Goal: Check status: Check status

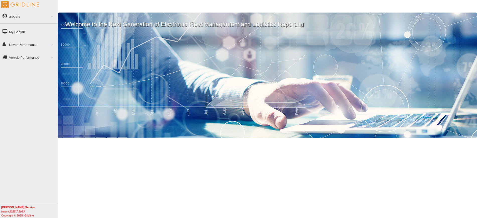
click at [28, 45] on link "Driver Performance" at bounding box center [29, 44] width 58 height 11
click at [25, 43] on link "Driver Performance" at bounding box center [29, 44] width 58 height 11
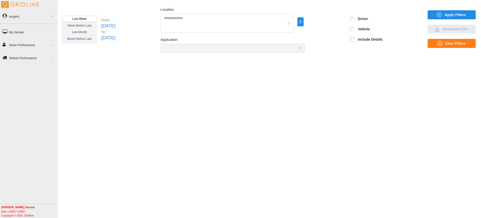
drag, startPoint x: 419, startPoint y: 13, endPoint x: 434, endPoint y: 11, distance: 15.6
click at [421, 13] on div "Last Week Week Before Last Last Month Month Before Last From: [DATE] To: [DATE]…" at bounding box center [270, 30] width 416 height 46
click at [434, 11] on span "Apply Filters" at bounding box center [451, 15] width 40 height 9
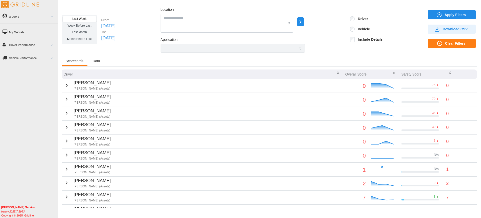
click at [64, 85] on icon "button" at bounding box center [67, 85] width 6 height 6
